Goal: Find specific page/section: Find specific page/section

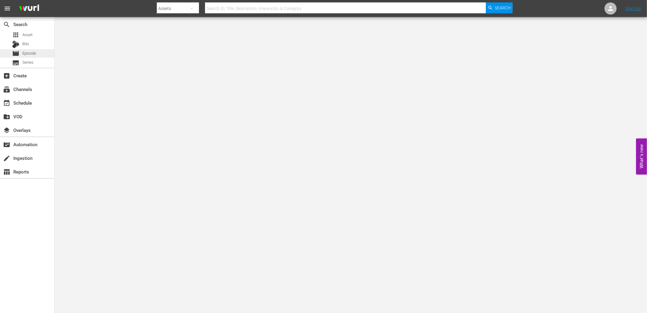
click at [32, 52] on span "Episode" at bounding box center [29, 53] width 14 height 6
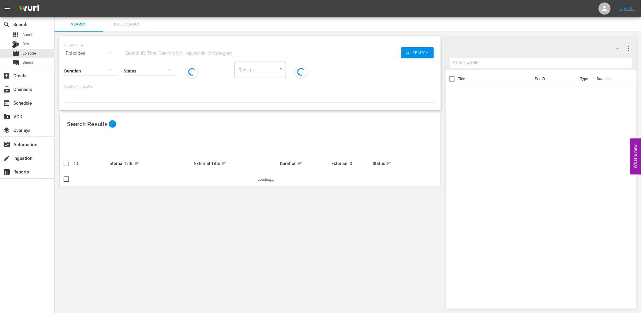
click at [228, 49] on input "text" at bounding box center [263, 53] width 278 height 15
paste input "MP-Deep-Dive-Hardest-Bosses_H3R1W4"
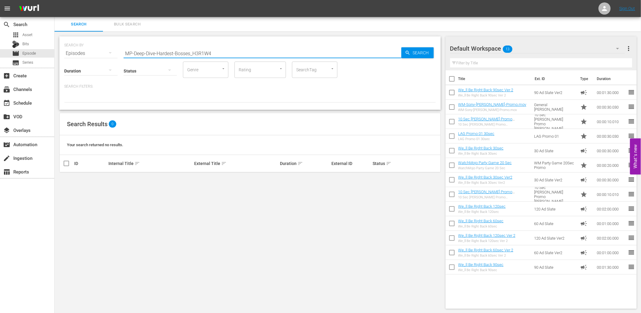
drag, startPoint x: 191, startPoint y: 54, endPoint x: 274, endPoint y: 58, distance: 83.2
click at [274, 58] on input "MP-Deep-Dive-Hardest-Bosses_H3R1W4" at bounding box center [263, 53] width 278 height 15
paste input "H2J6J8"
type input "H2J6J8"
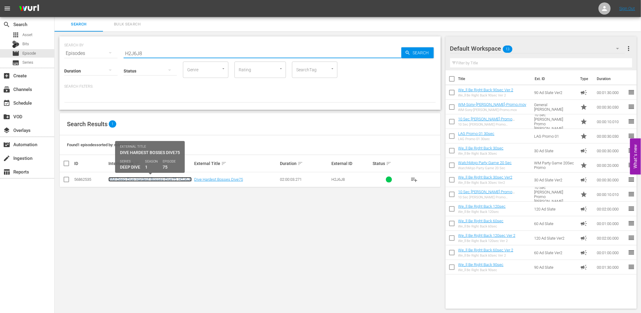
click at [130, 178] on link "WM-Deep-Dive-Hardest-Bosses-Dive75_H2J6J8" at bounding box center [150, 179] width 83 height 5
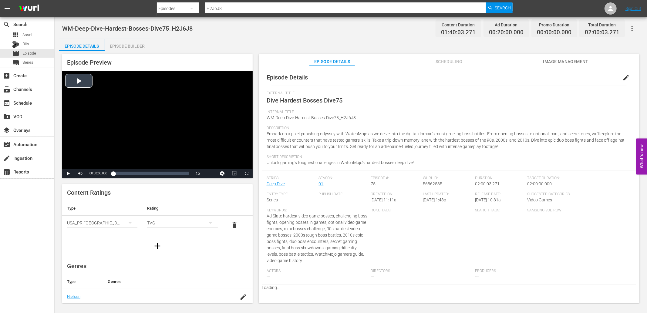
click at [127, 96] on div "Video Player" at bounding box center [157, 120] width 190 height 98
click at [253, 40] on div "Episode Details Episode Builder Episode Preview Video Player is loading. Play V…" at bounding box center [350, 173] width 583 height 269
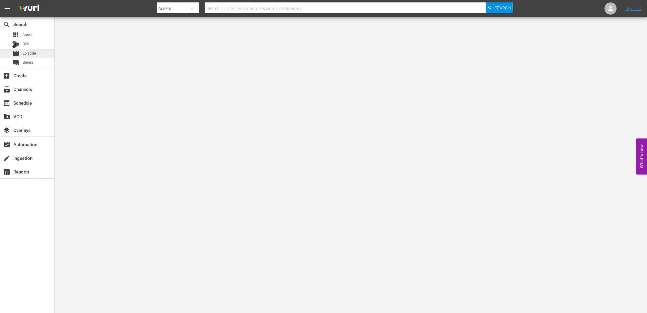
click at [28, 51] on span "Episode" at bounding box center [29, 53] width 14 height 6
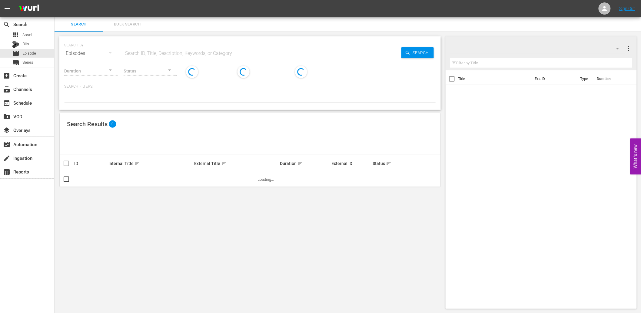
click at [163, 54] on input "text" at bounding box center [263, 53] width 278 height 15
paste input "F7P2E6"
type input "F7P2E6"
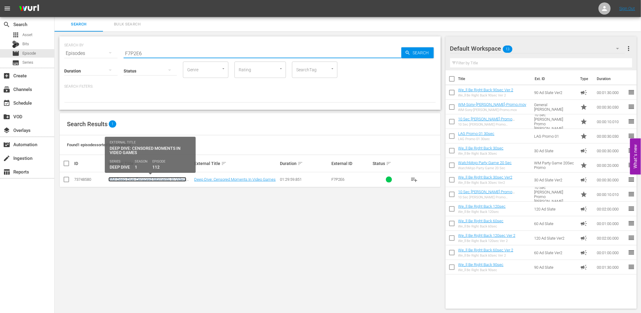
click at [152, 180] on link "WM-Deep-Dive-Censored-Moments-In-Video-Games_Dive112_F7P2E6" at bounding box center [148, 181] width 78 height 9
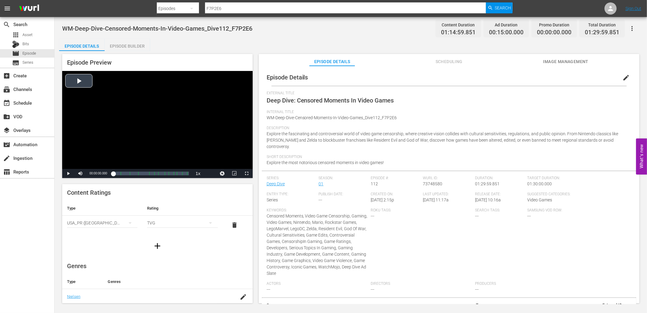
click at [140, 102] on div "Video Player" at bounding box center [157, 120] width 190 height 98
click at [145, 126] on div "Video Player" at bounding box center [157, 120] width 190 height 98
click at [280, 35] on div "WM-Deep-Dive-Censored-Moments-In-Video-Games_Dive112_F7P2E6 Content Duration 01…" at bounding box center [350, 29] width 577 height 14
click at [305, 35] on div "WM-Deep-Dive-Censored-Moments-In-Video-Games_Dive112_F7P2E6 Content Duration 01…" at bounding box center [350, 29] width 577 height 14
click at [35, 51] on span "Episode" at bounding box center [29, 53] width 14 height 6
